Goal: Communication & Community: Answer question/provide support

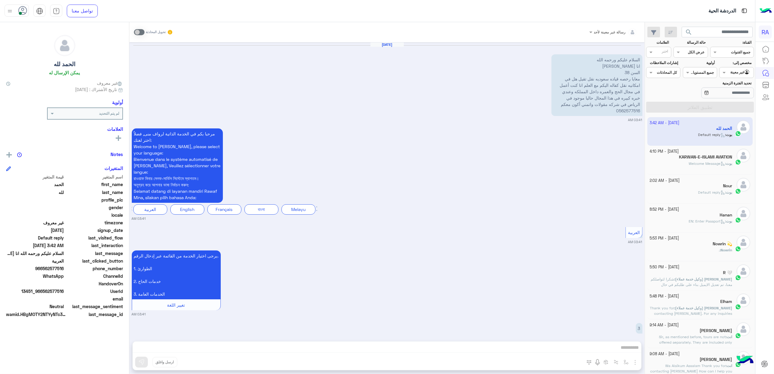
scroll to position [501, 0]
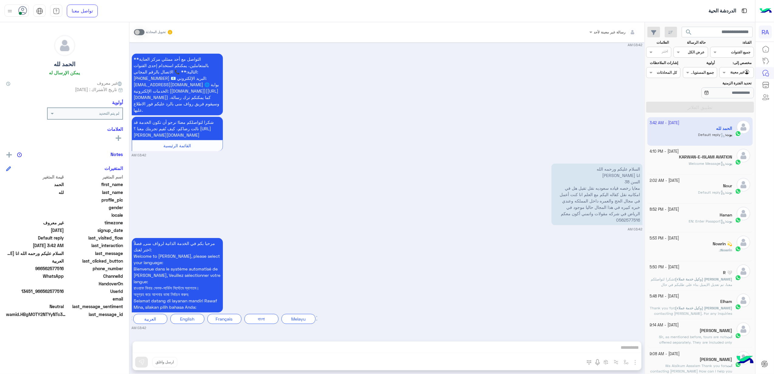
click at [722, 252] on span "Nowrin" at bounding box center [726, 250] width 12 height 5
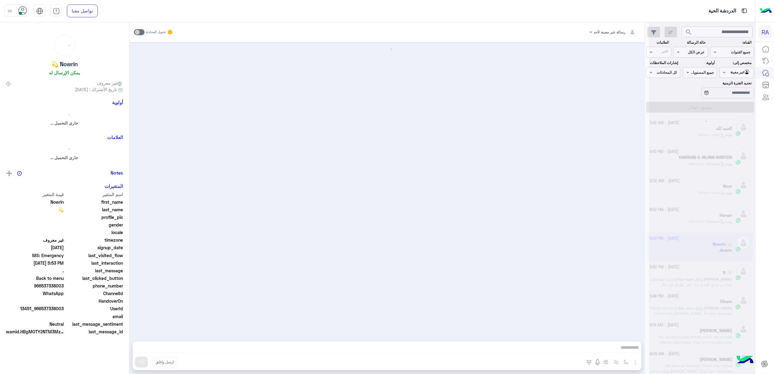
scroll to position [968, 0]
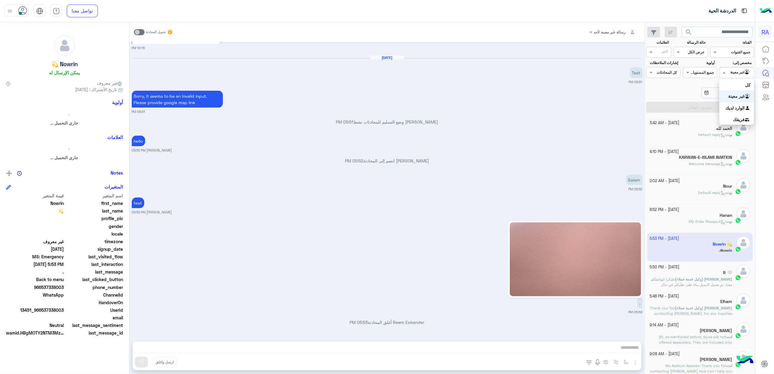
click at [739, 71] on input "text" at bounding box center [743, 71] width 14 height 5
click at [697, 166] on span "بوت : Welcome Message" at bounding box center [710, 164] width 43 height 5
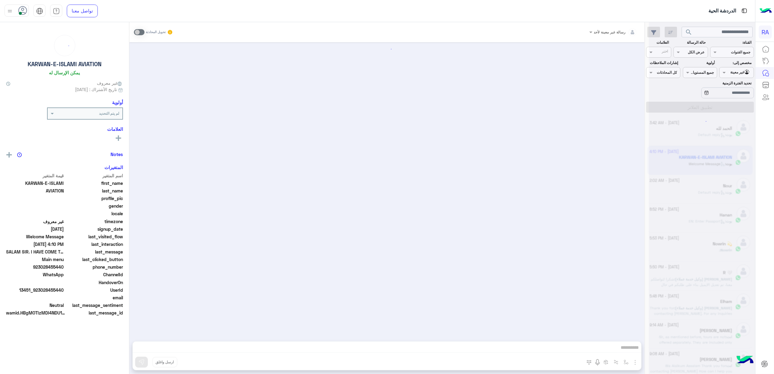
scroll to position [1148, 0]
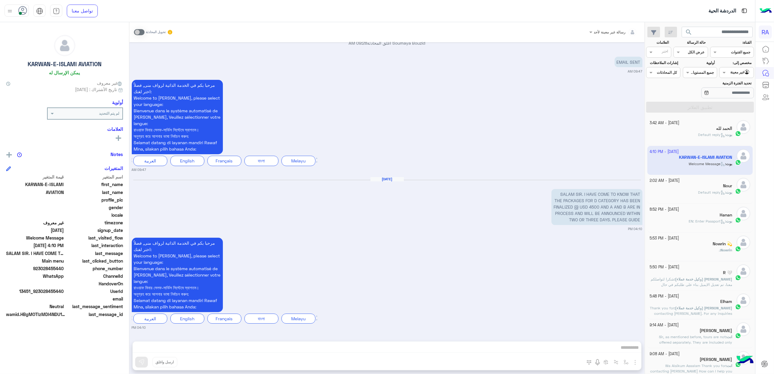
click at [709, 134] on span "Default reply" at bounding box center [711, 134] width 27 height 5
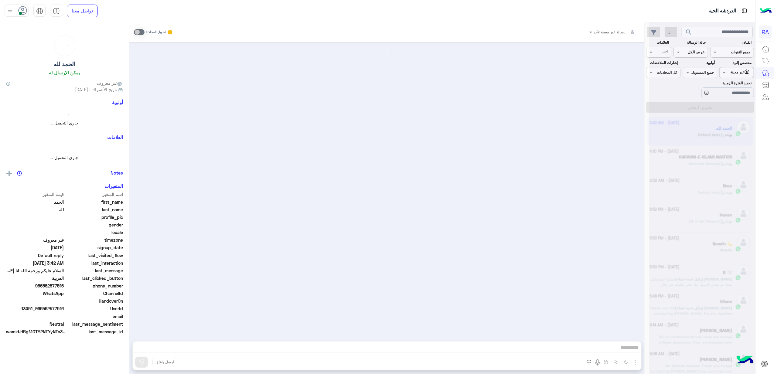
scroll to position [501, 0]
